Goal: Task Accomplishment & Management: Use online tool/utility

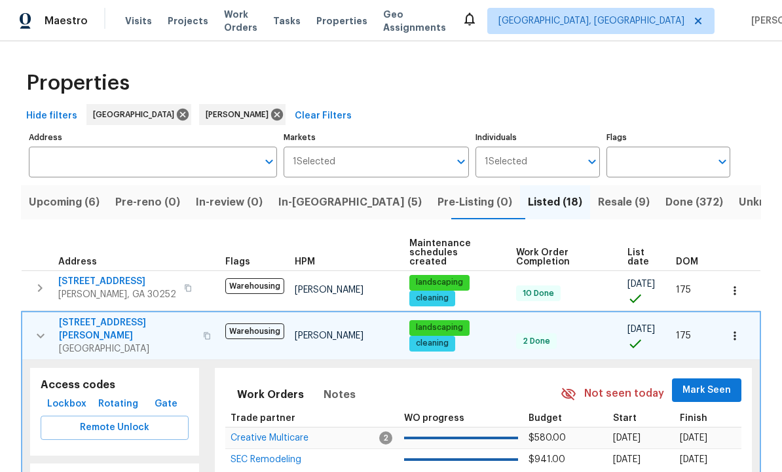
click at [39, 333] on icon "button" at bounding box center [41, 335] width 8 height 5
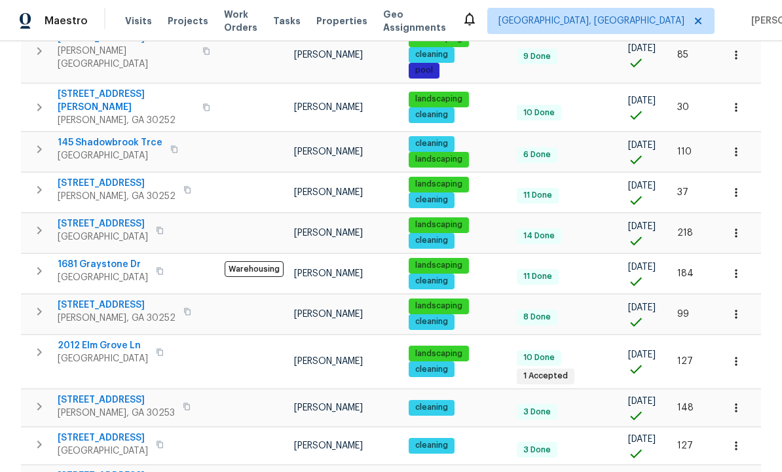
scroll to position [543, 0]
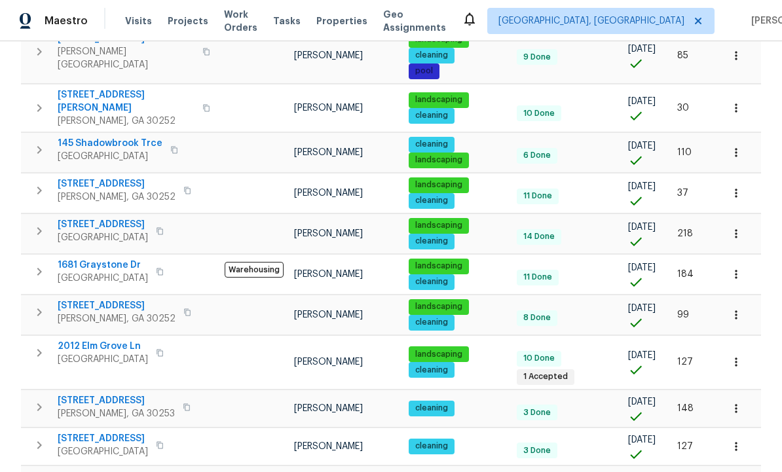
click at [34, 437] on icon "button" at bounding box center [39, 445] width 16 height 16
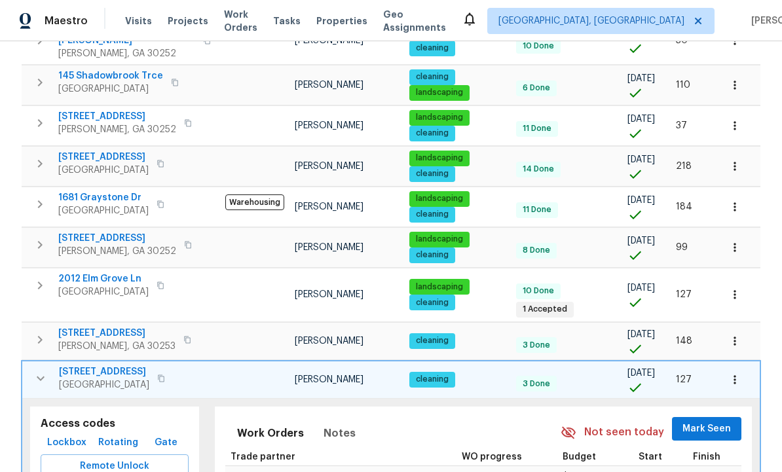
scroll to position [620, 0]
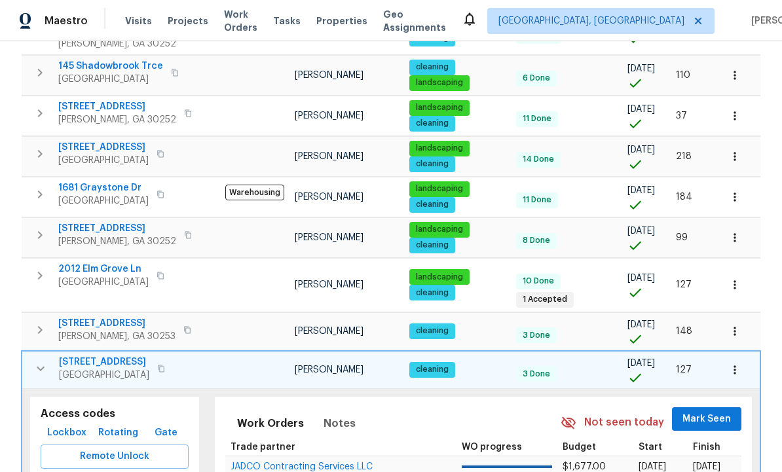
click at [122, 448] on span "Remote Unlock" at bounding box center [114, 456] width 127 height 16
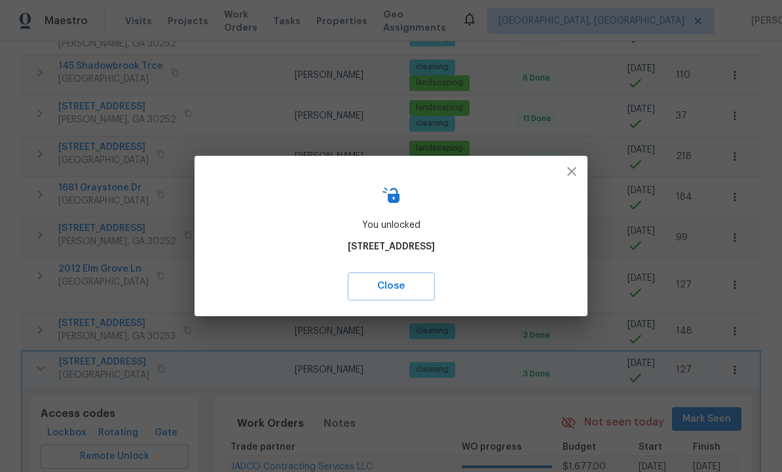
click at [389, 298] on button "Close" at bounding box center [391, 285] width 87 height 27
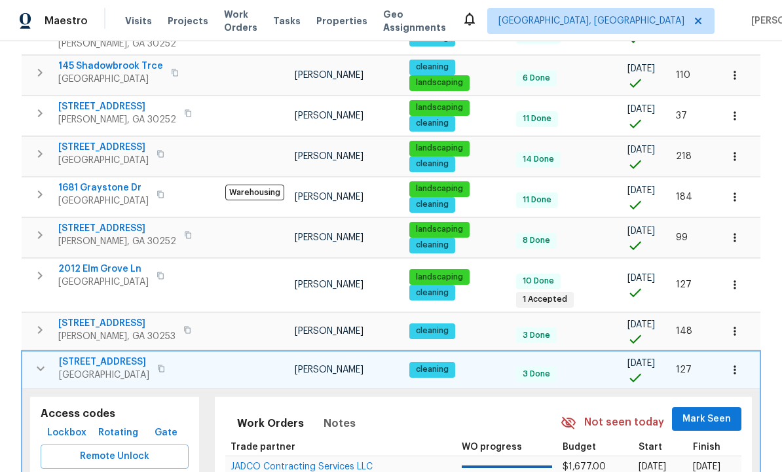
click at [42, 361] on icon "button" at bounding box center [41, 369] width 16 height 16
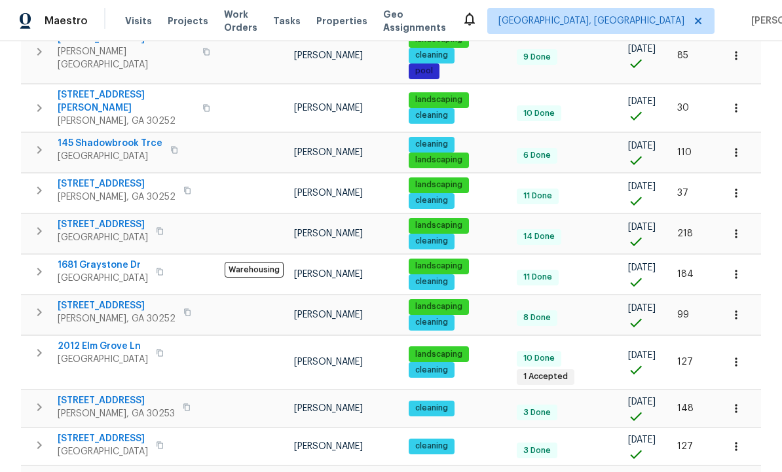
scroll to position [543, 0]
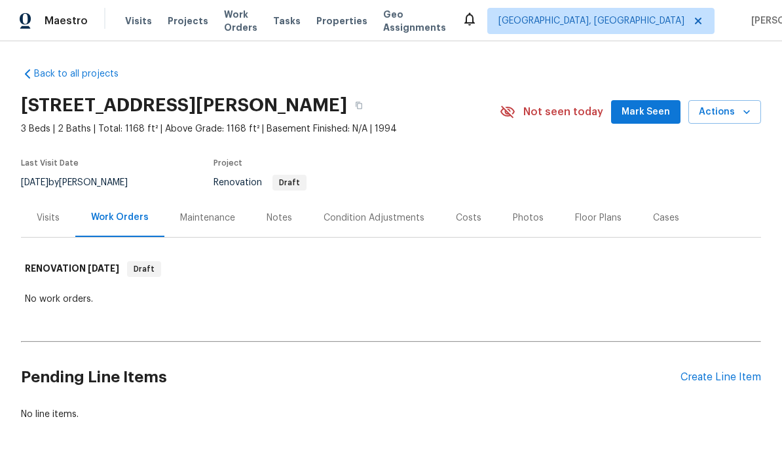
click at [43, 221] on div "Visits" at bounding box center [48, 217] width 23 height 13
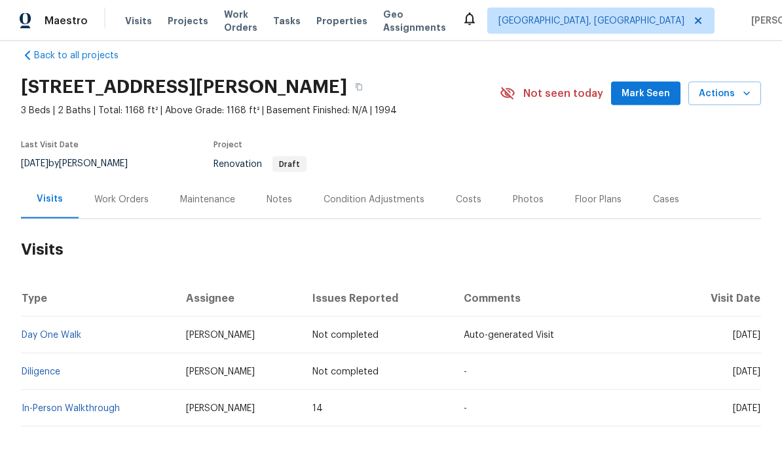
click at [82, 405] on link "In-Person Walkthrough" at bounding box center [71, 408] width 98 height 9
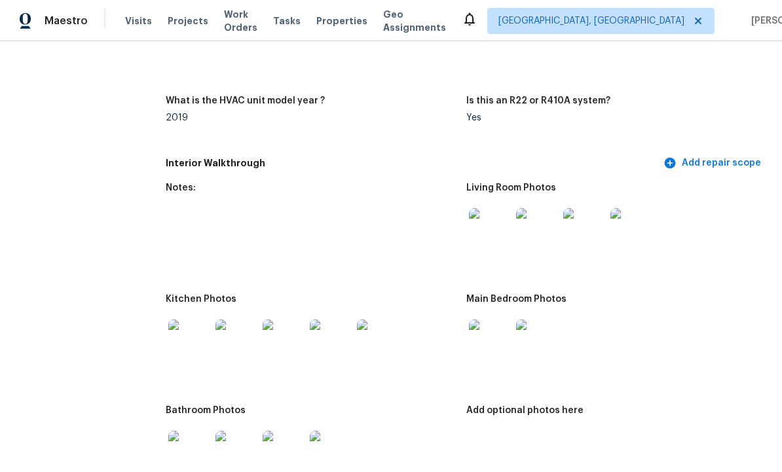
scroll to position [1476, 0]
